Goal: Check status: Check status

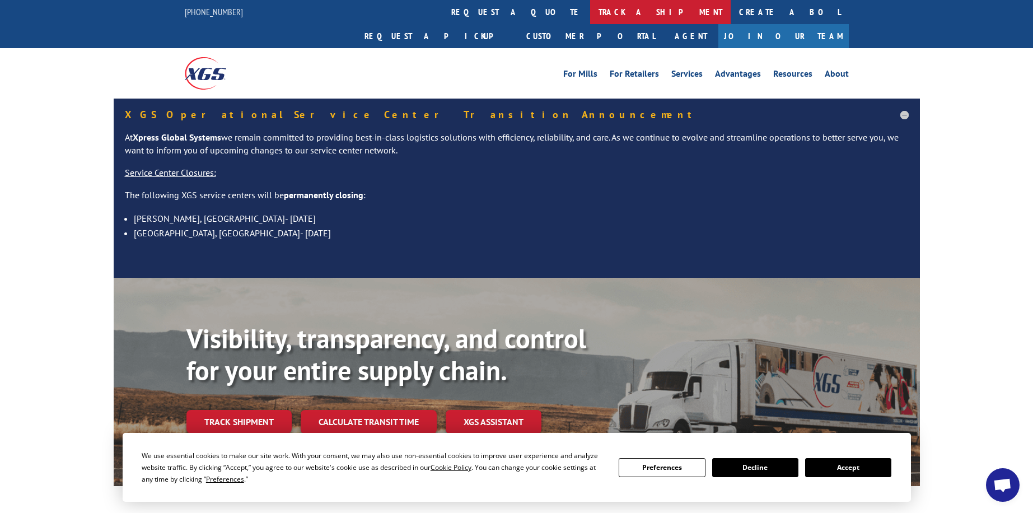
click at [590, 12] on link "track a shipment" at bounding box center [660, 12] width 141 height 24
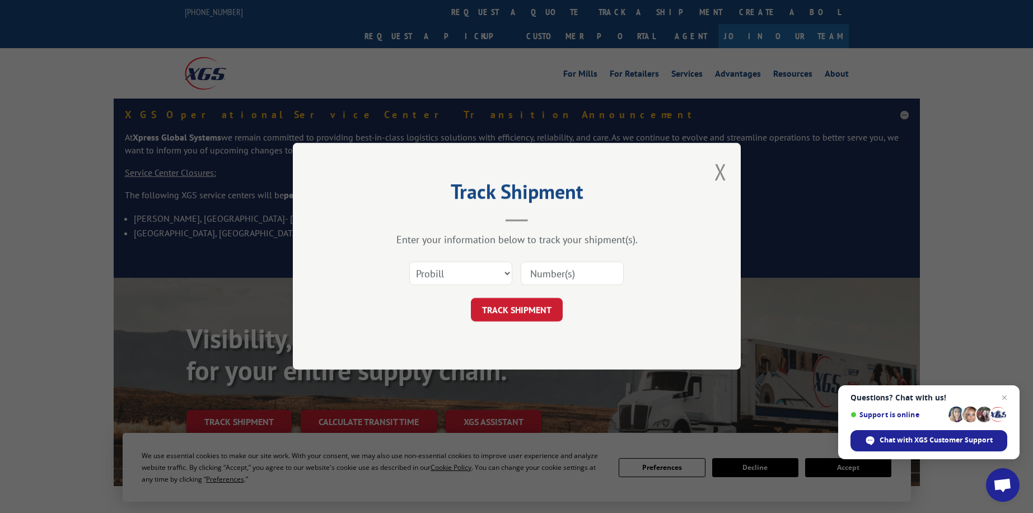
click at [545, 276] on input at bounding box center [572, 274] width 103 height 24
type input "15095608"
click button "TRACK SHIPMENT" at bounding box center [517, 310] width 92 height 24
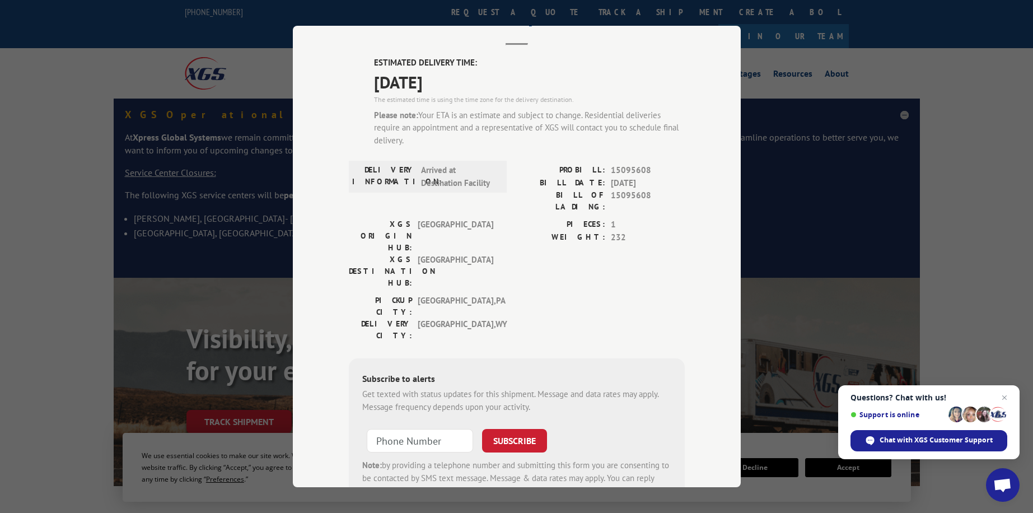
scroll to position [58, 0]
click at [636, 174] on span "15095608" at bounding box center [648, 172] width 74 height 13
click at [634, 174] on span "15095608" at bounding box center [648, 172] width 74 height 13
drag, startPoint x: 623, startPoint y: 170, endPoint x: 655, endPoint y: 171, distance: 32.5
click at [655, 171] on span "15095608" at bounding box center [648, 172] width 74 height 13
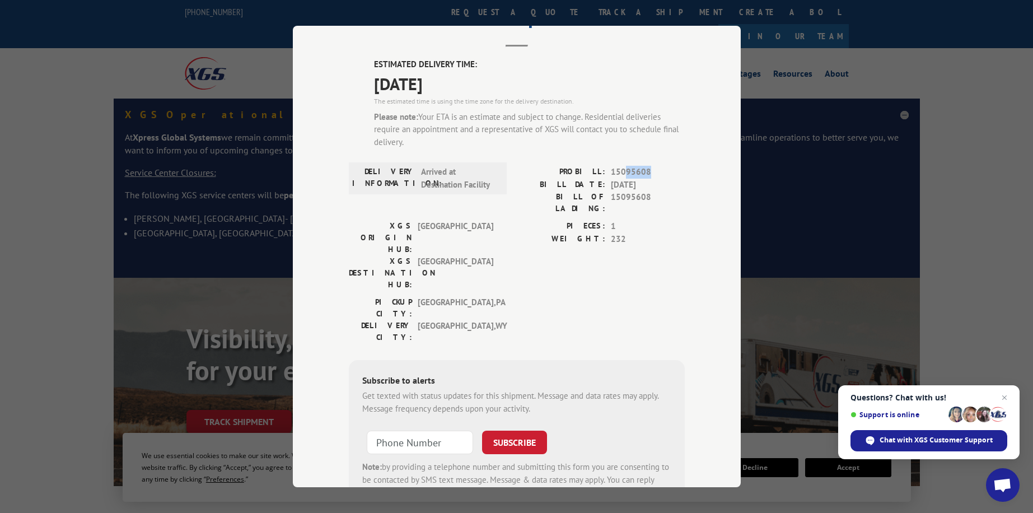
click at [654, 169] on span "15095608" at bounding box center [648, 172] width 74 height 13
drag, startPoint x: 646, startPoint y: 168, endPoint x: 564, endPoint y: 168, distance: 81.2
click at [564, 169] on div "PROBILL: 15095608" at bounding box center [601, 172] width 168 height 13
copy div "PROBILL: 15095608"
